Goal: Transaction & Acquisition: Purchase product/service

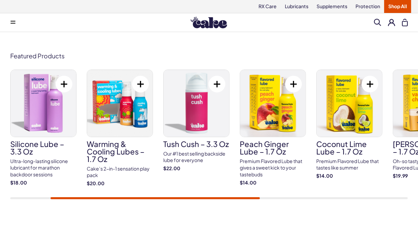
click at [346, 199] on div "Aloe Lube – 3.3 oz Hydrate your most intimate areas with this ultra-moisturizin…" at bounding box center [208, 135] width 397 height 130
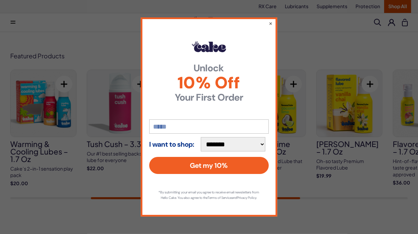
click at [327, 203] on div "**********" at bounding box center [209, 117] width 418 height 234
